Goal: Task Accomplishment & Management: Complete application form

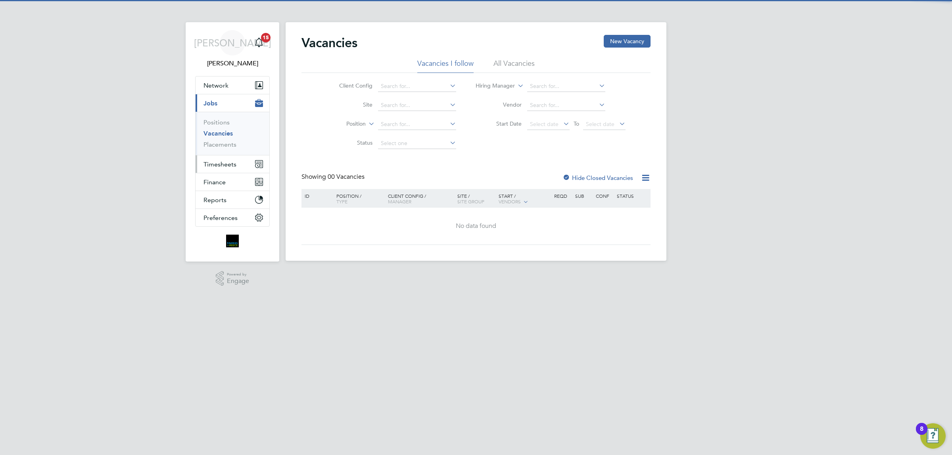
click at [218, 169] on button "Timesheets" at bounding box center [232, 163] width 74 height 17
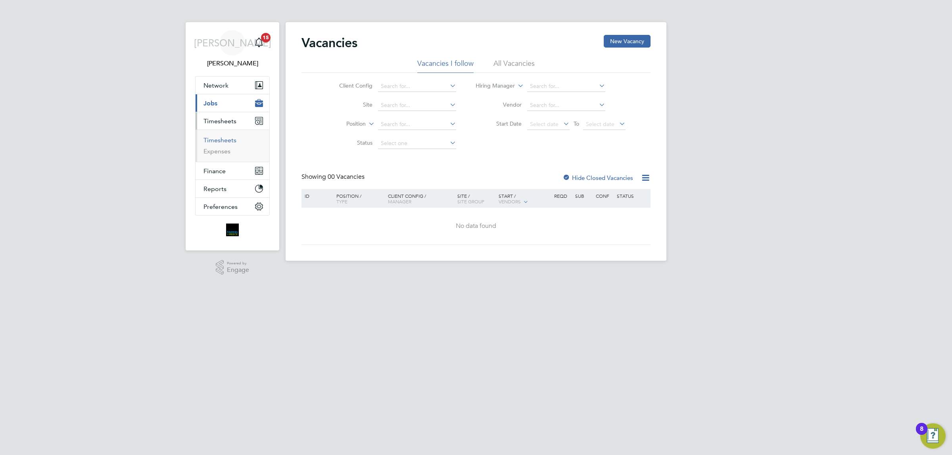
click at [223, 142] on link "Timesheets" at bounding box center [219, 140] width 33 height 8
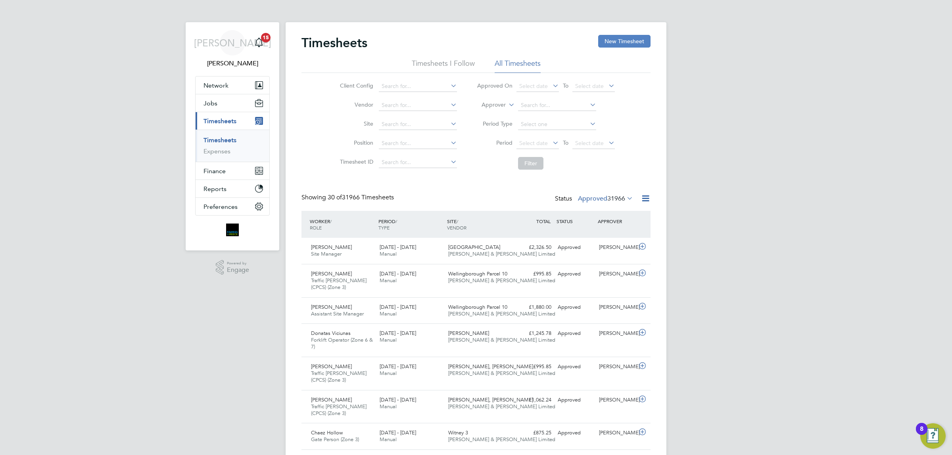
click at [611, 46] on button "New Timesheet" at bounding box center [624, 41] width 52 height 13
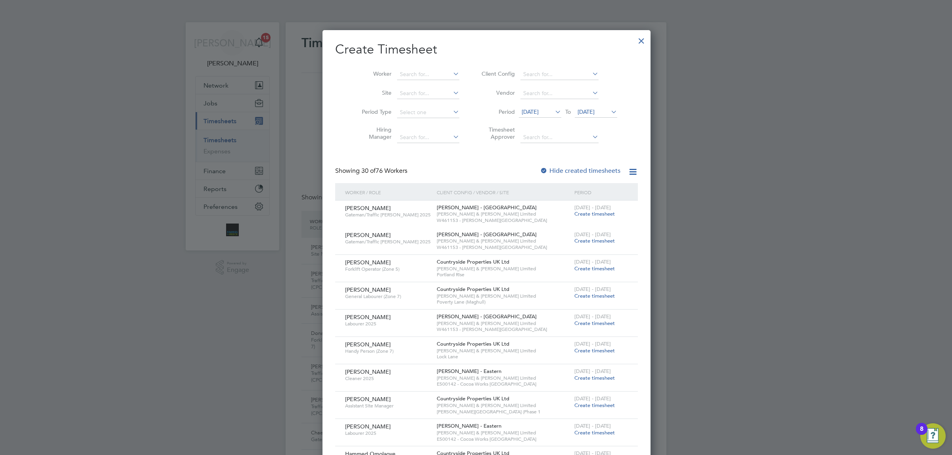
click at [634, 44] on div at bounding box center [641, 39] width 14 height 14
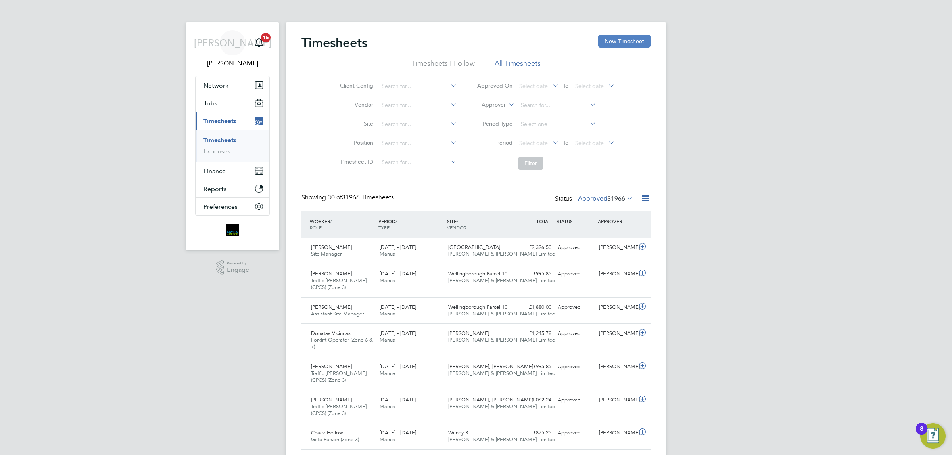
click at [609, 42] on button "New Timesheet" at bounding box center [624, 41] width 52 height 13
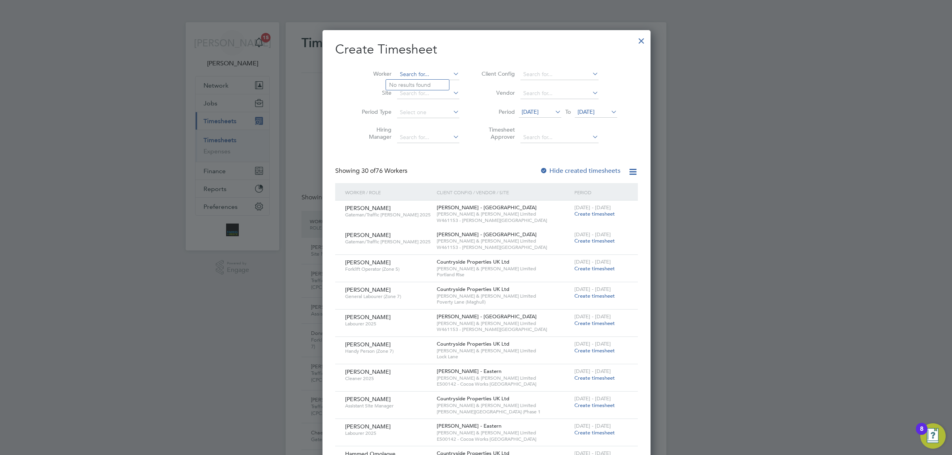
click at [406, 71] on input at bounding box center [428, 74] width 62 height 11
click at [406, 84] on li "[PERSON_NAME]" at bounding box center [418, 85] width 64 height 11
type input "[PERSON_NAME]"
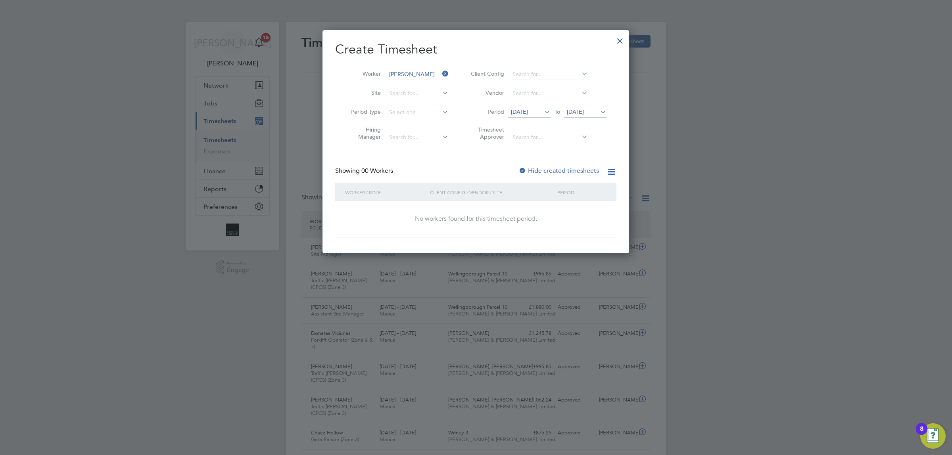
click at [591, 118] on div "[DATE] To [DATE]" at bounding box center [557, 112] width 98 height 11
click at [598, 107] on icon at bounding box center [598, 111] width 0 height 11
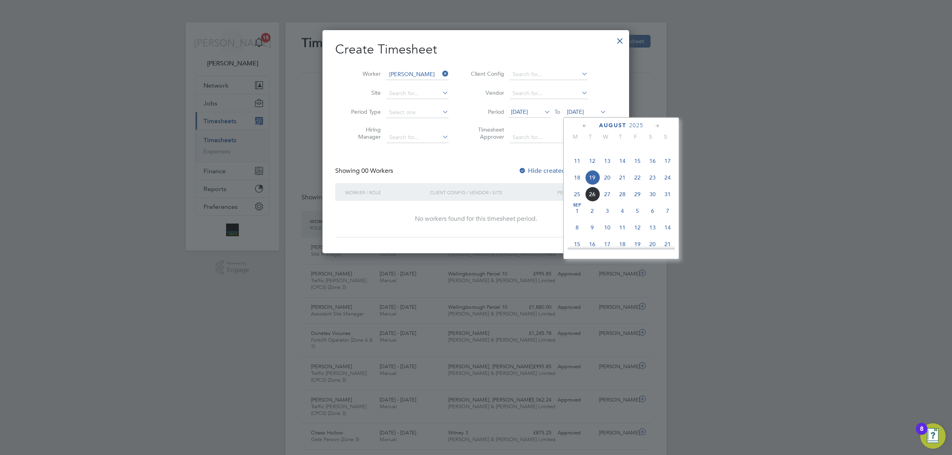
click at [669, 185] on span "24" at bounding box center [667, 177] width 15 height 15
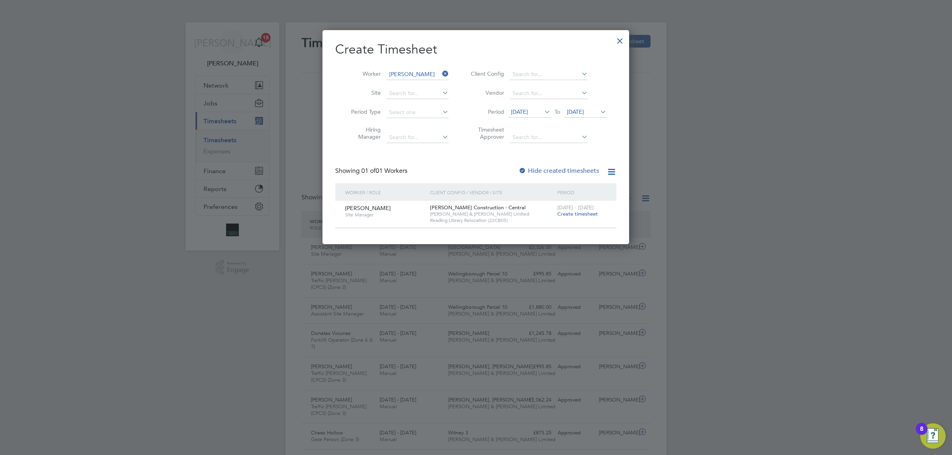
click at [529, 172] on label "Hide created timesheets" at bounding box center [558, 171] width 80 height 8
click at [520, 114] on span "[DATE]" at bounding box center [519, 111] width 17 height 7
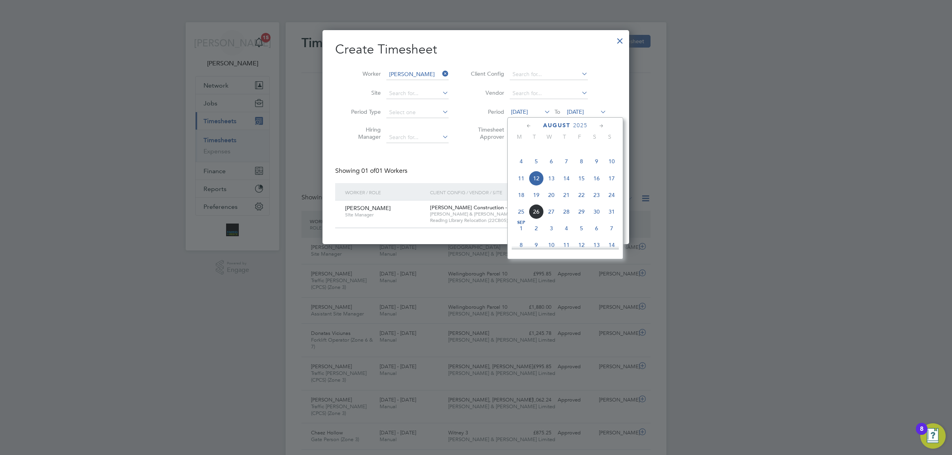
click at [522, 186] on span "11" at bounding box center [521, 178] width 15 height 15
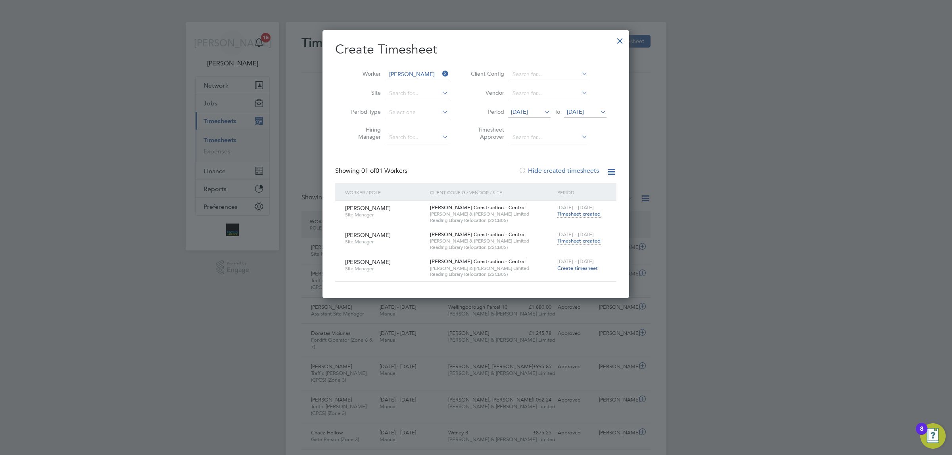
click at [573, 238] on span "Timesheet created" at bounding box center [578, 241] width 43 height 7
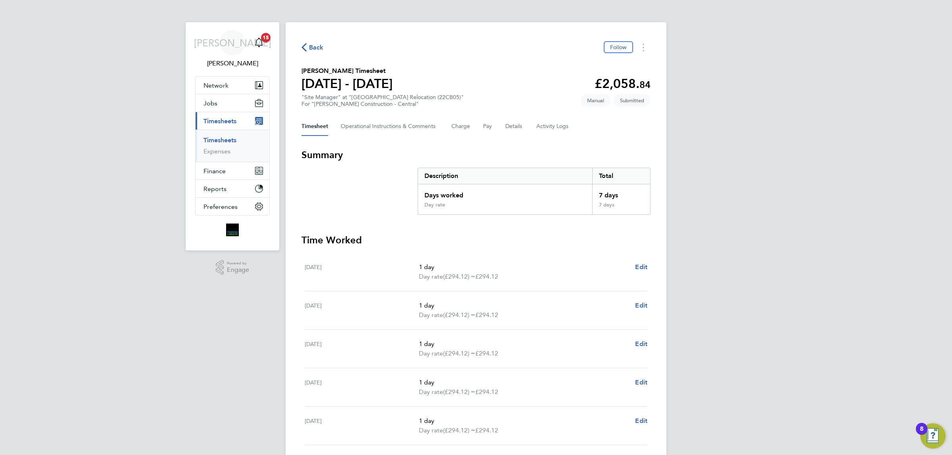
click at [317, 48] on span "Back" at bounding box center [316, 48] width 15 height 10
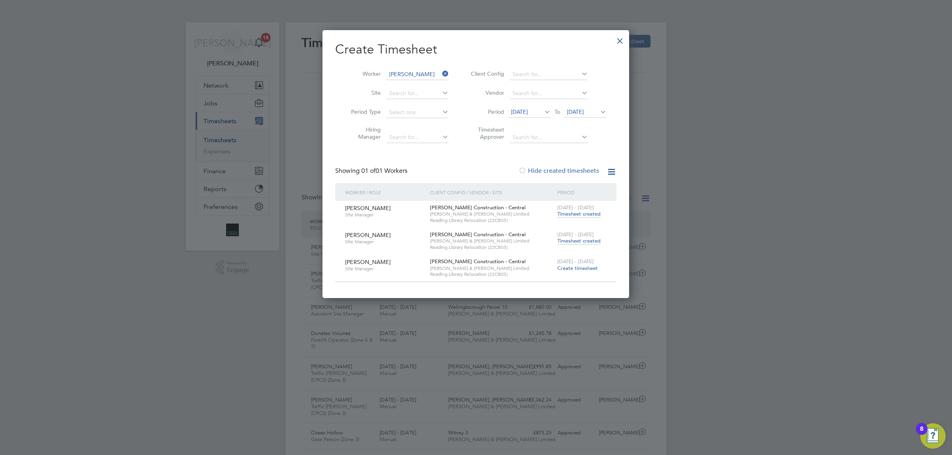
click at [623, 40] on div at bounding box center [620, 39] width 14 height 14
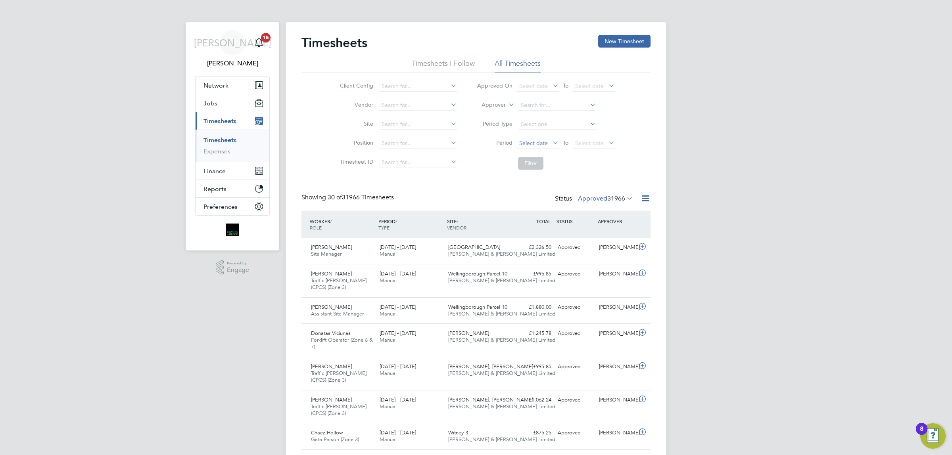
click at [536, 143] on span "Select date" at bounding box center [533, 143] width 29 height 7
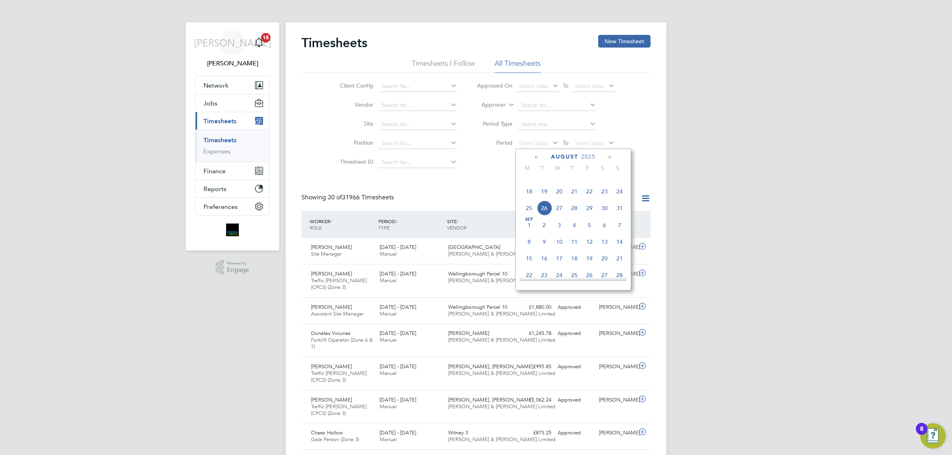
click at [528, 199] on span "18" at bounding box center [528, 191] width 15 height 15
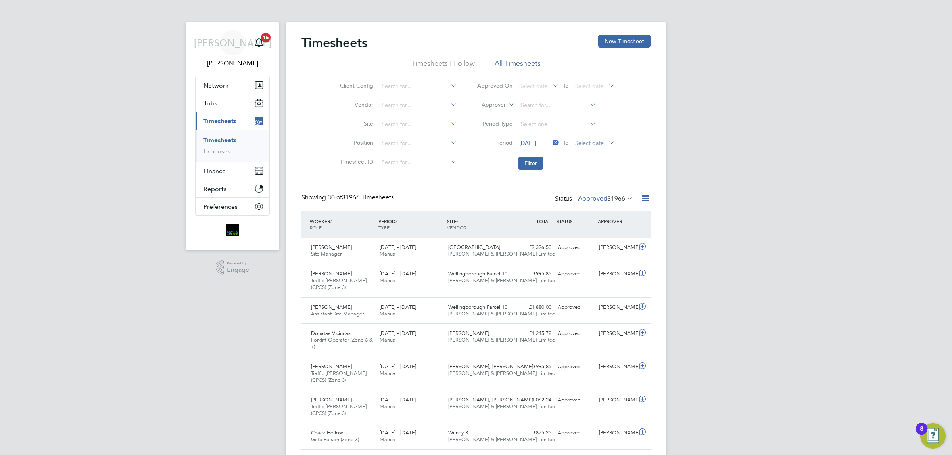
click at [605, 142] on span "Select date" at bounding box center [593, 143] width 42 height 11
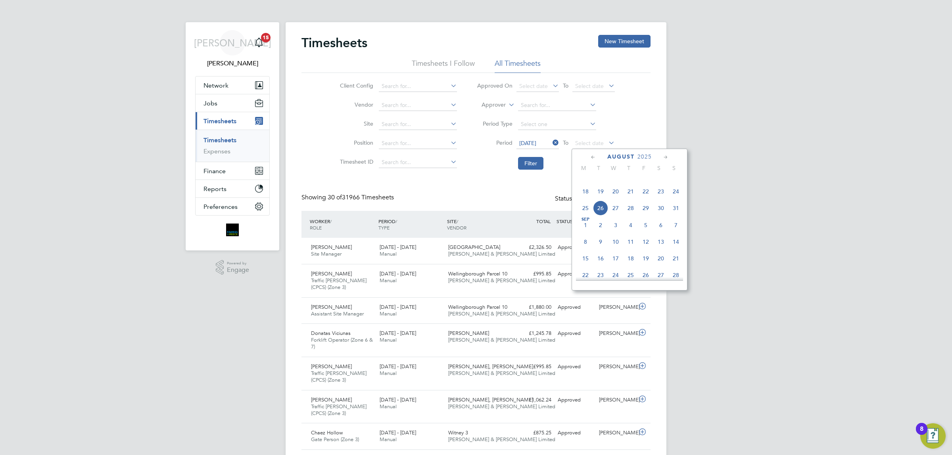
click at [676, 199] on span "24" at bounding box center [675, 191] width 15 height 15
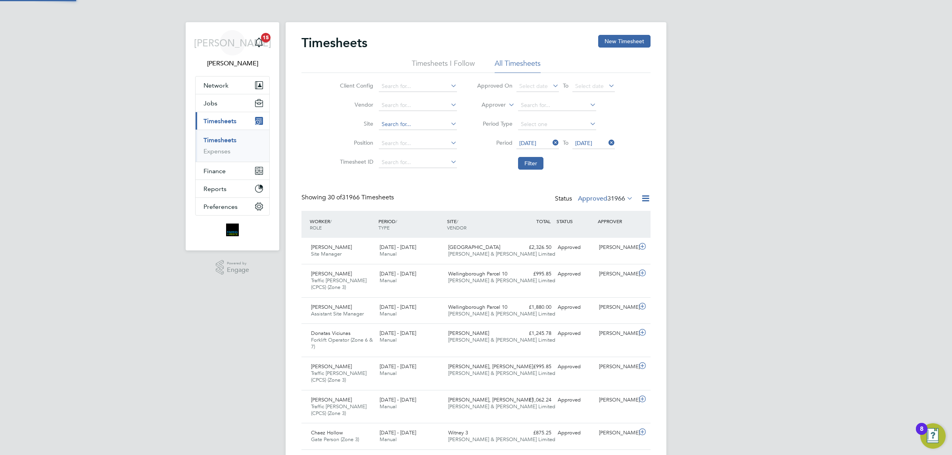
click at [402, 123] on input at bounding box center [418, 124] width 78 height 11
click at [425, 144] on li "Bexh ill Phase 2" at bounding box center [419, 145] width 82 height 11
type input "Bexhill Phase 2"
click at [527, 161] on button "Filter" at bounding box center [530, 163] width 25 height 13
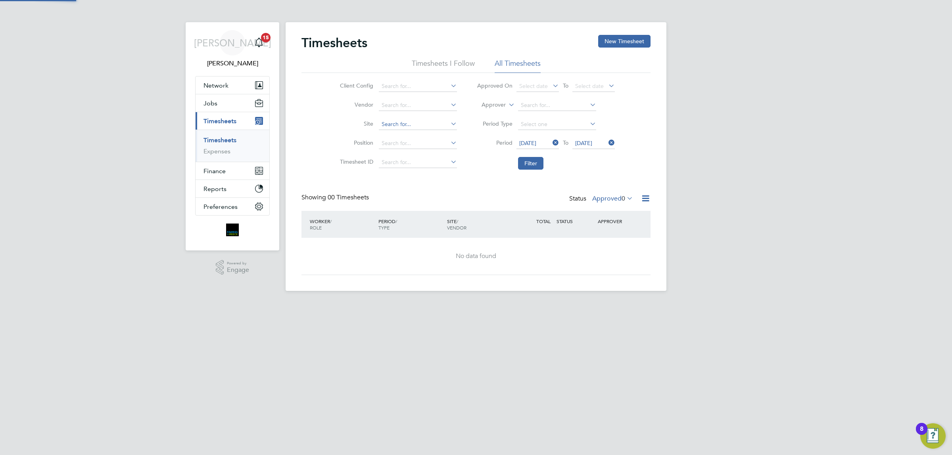
click at [404, 124] on input at bounding box center [418, 124] width 78 height 11
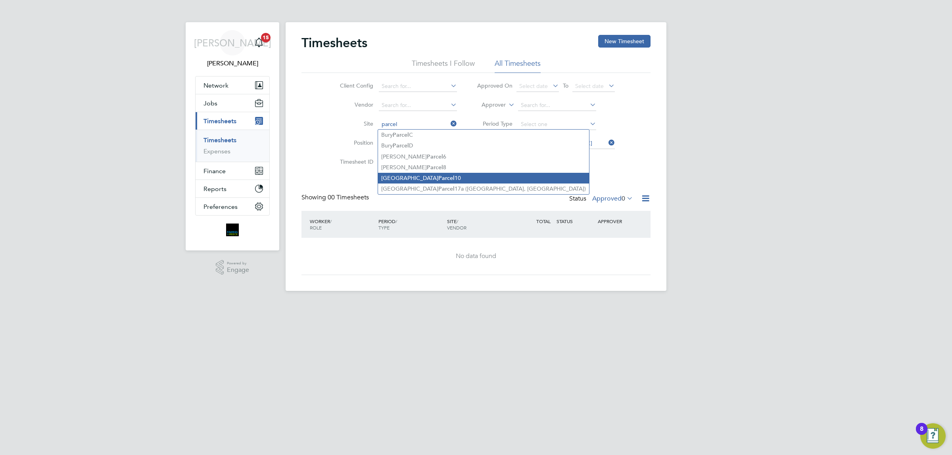
click at [438, 177] on b "Parcel" at bounding box center [446, 178] width 16 height 7
type input "Wellingborough Parcel 10"
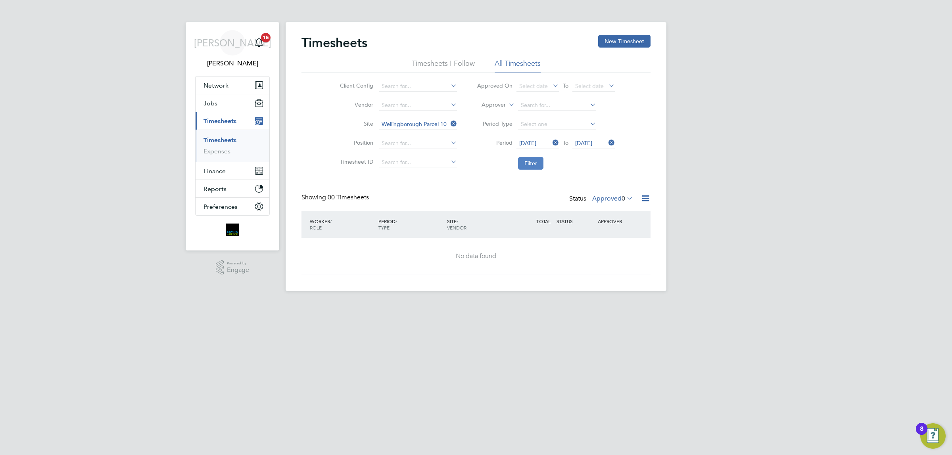
click at [535, 165] on button "Filter" at bounding box center [530, 163] width 25 height 13
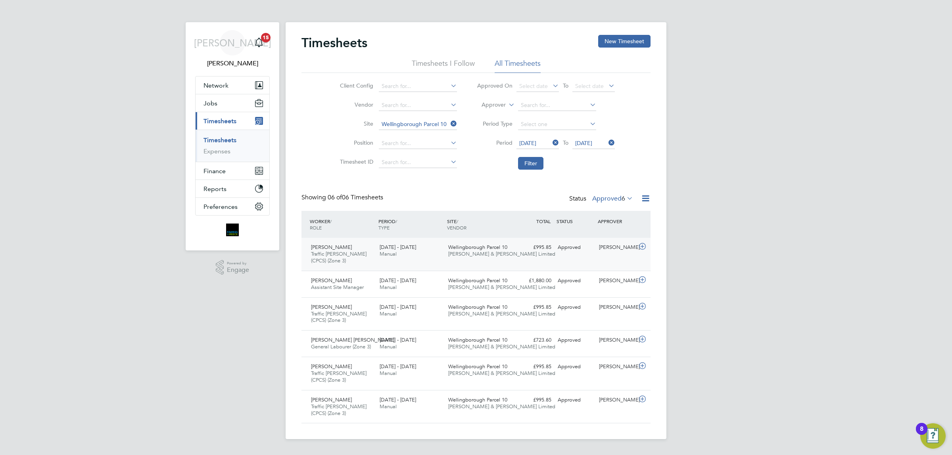
click at [353, 260] on div "[PERSON_NAME] Ion Traffic [PERSON_NAME] (CPCS) (Zone 3) [DATE] - [DATE]" at bounding box center [342, 254] width 69 height 27
